Goal: Navigation & Orientation: Find specific page/section

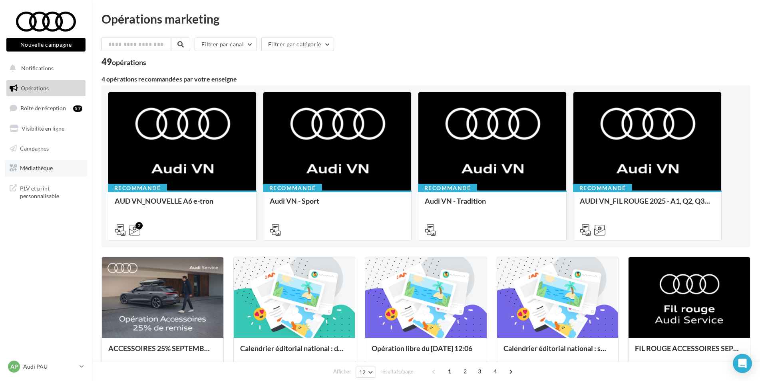
click at [43, 173] on link "Médiathèque" at bounding box center [46, 168] width 82 height 17
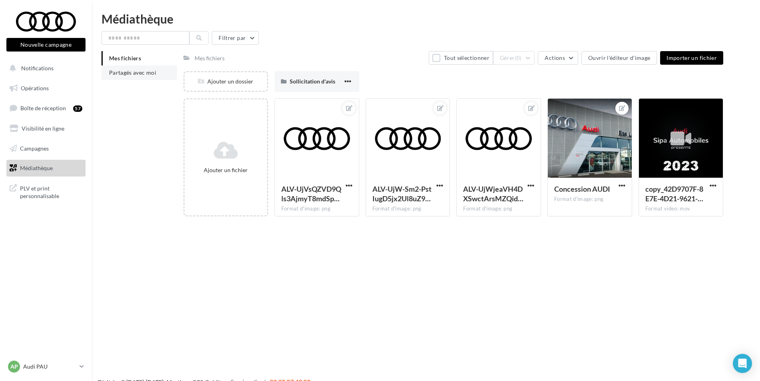
click at [143, 72] on span "Partagés avec moi" at bounding box center [132, 72] width 47 height 7
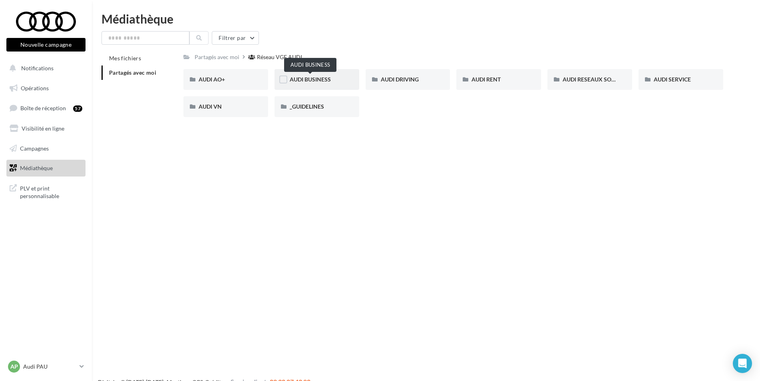
click at [327, 80] on span "AUDI BUSINESS" at bounding box center [310, 79] width 41 height 7
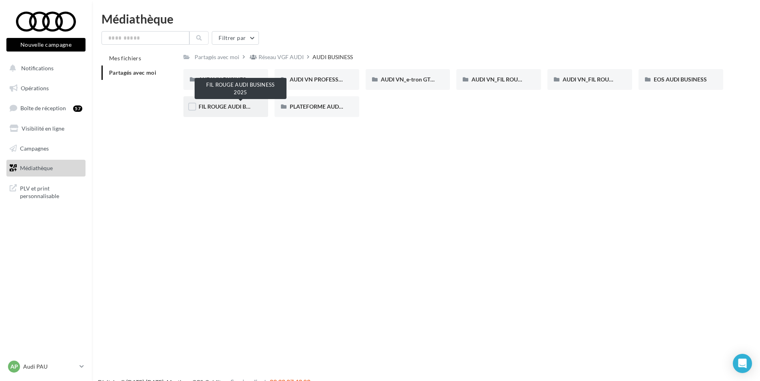
click at [248, 110] on span "FIL ROUGE AUDI BUSINESS 2025" at bounding box center [241, 106] width 84 height 7
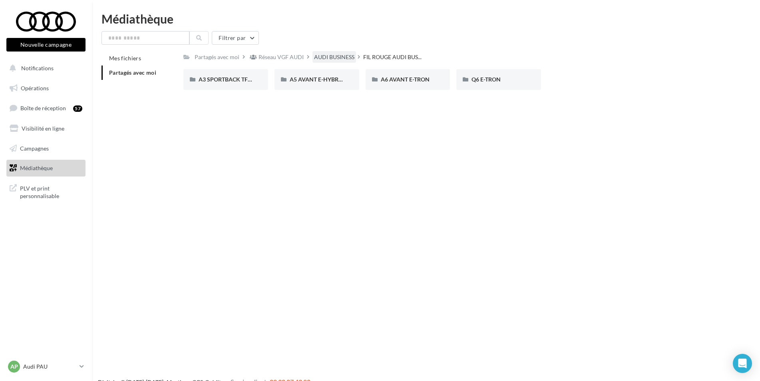
click at [340, 61] on div "AUDI BUSINESS" at bounding box center [334, 57] width 40 height 8
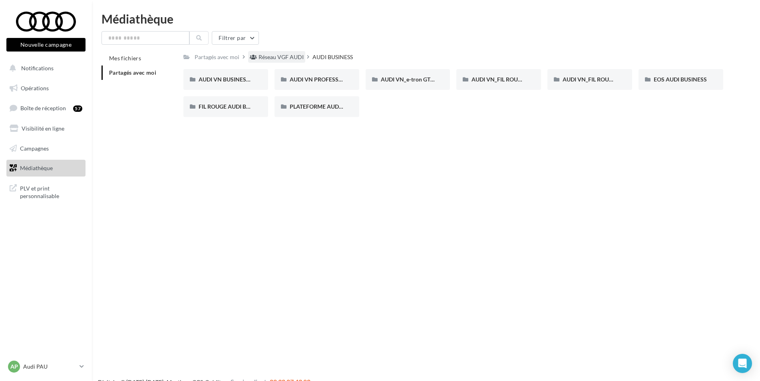
click at [280, 56] on div "Réseau VGF AUDI" at bounding box center [280, 57] width 45 height 8
click at [574, 86] on div "AUDI RESEAUX SOCIAUX" at bounding box center [589, 79] width 85 height 21
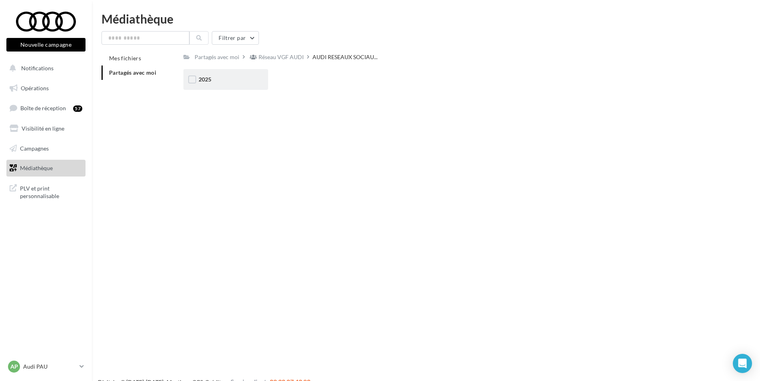
click at [253, 83] on div "2025" at bounding box center [225, 79] width 85 height 21
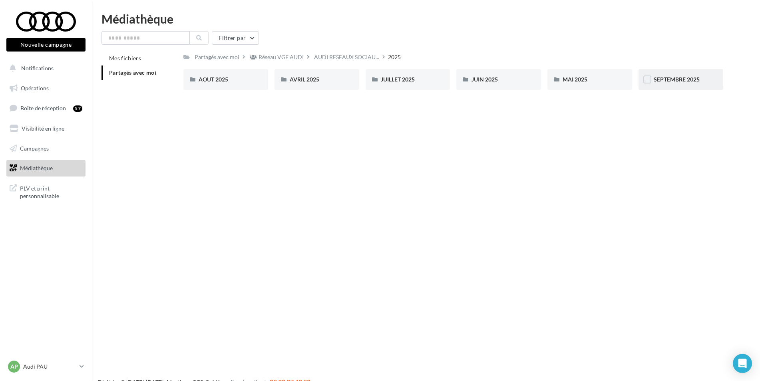
click at [653, 83] on div "SEPTEMBRE 2025" at bounding box center [680, 79] width 85 height 21
click at [590, 74] on div "VO - STORY" at bounding box center [589, 79] width 85 height 21
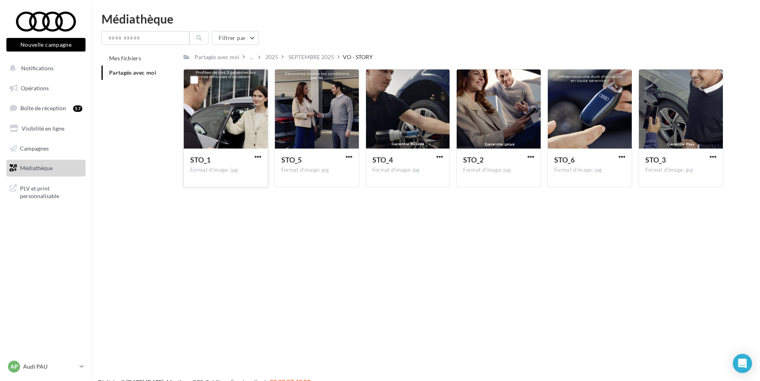
click at [242, 121] on div at bounding box center [226, 109] width 84 height 80
click at [311, 56] on div "SEPTEMBRE 2025" at bounding box center [311, 57] width 46 height 8
